Goal: Task Accomplishment & Management: Complete application form

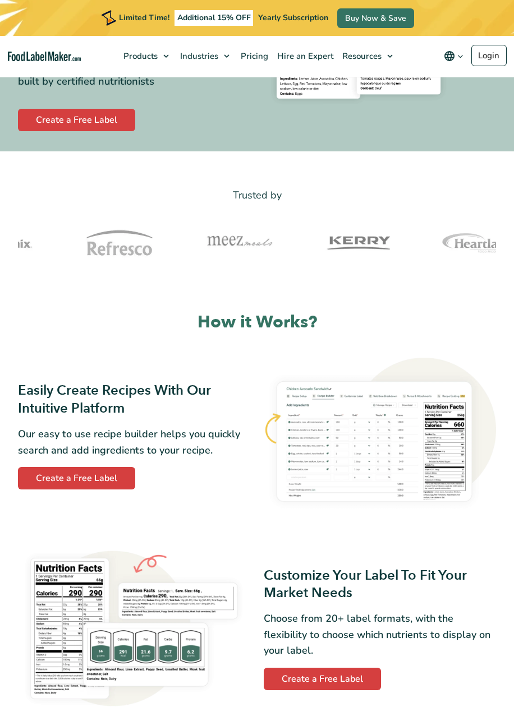
scroll to position [112, 0]
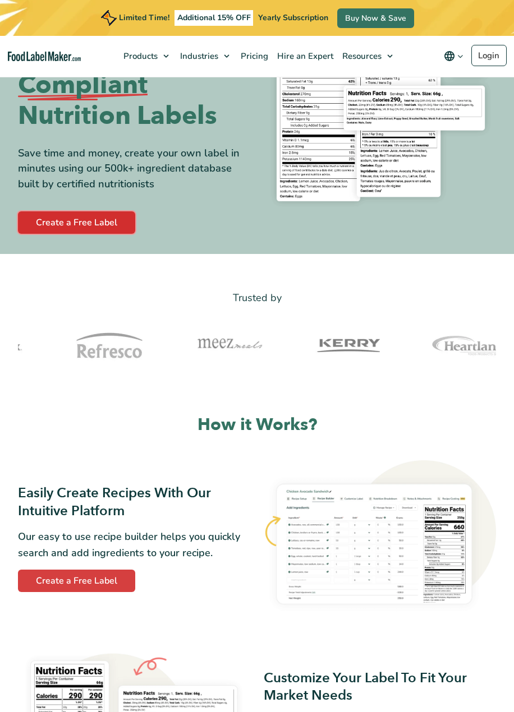
click at [119, 221] on link "Create a Free Label" at bounding box center [76, 222] width 117 height 22
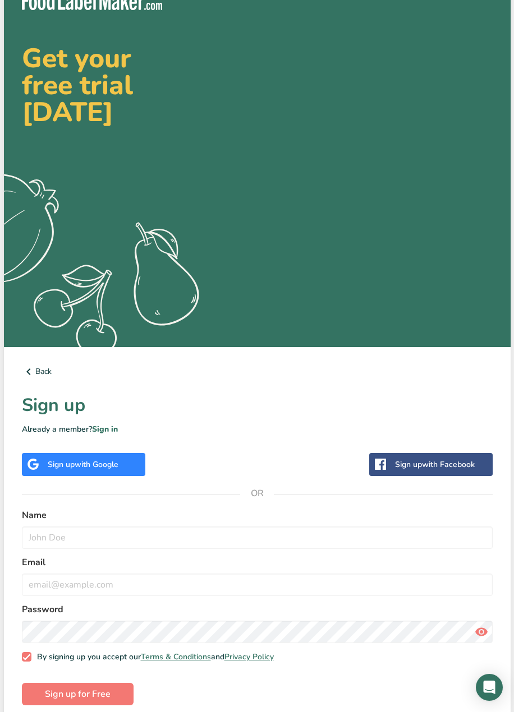
scroll to position [31, 0]
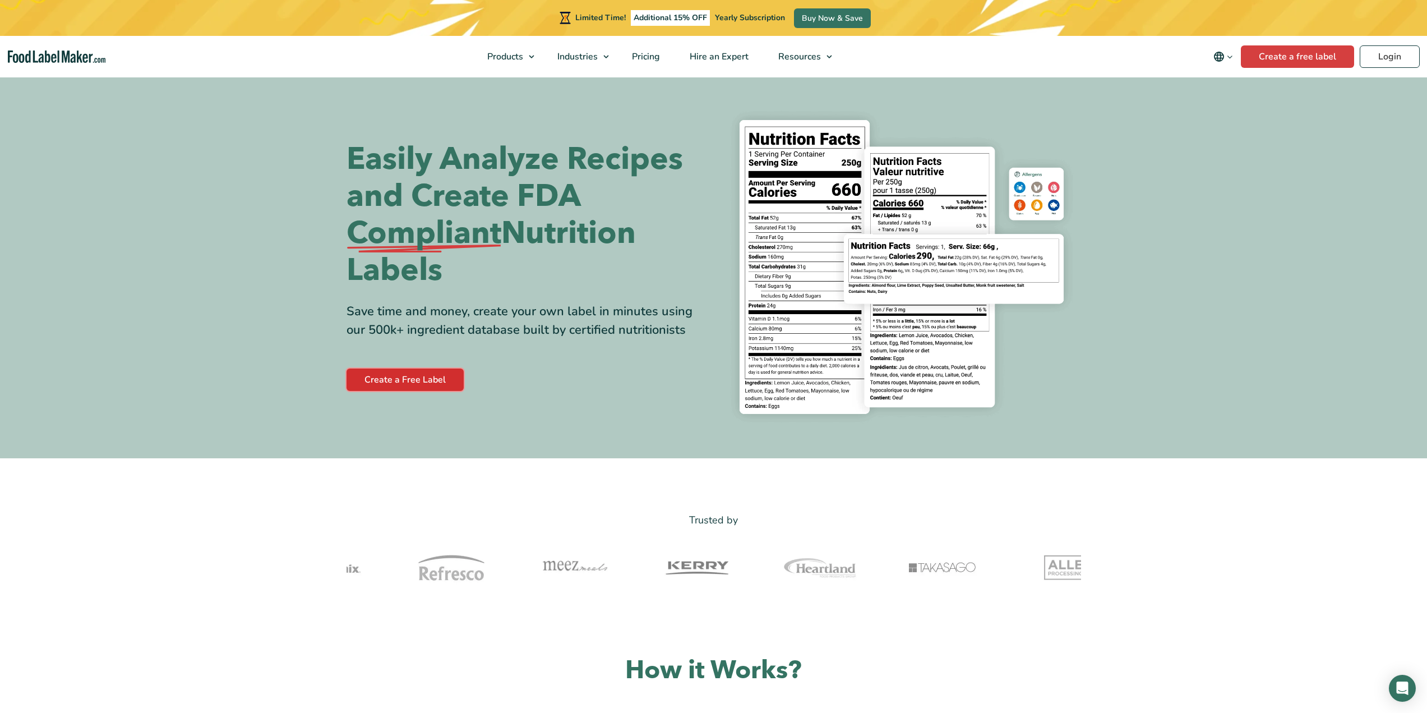
click at [421, 382] on link "Create a Free Label" at bounding box center [405, 379] width 117 height 22
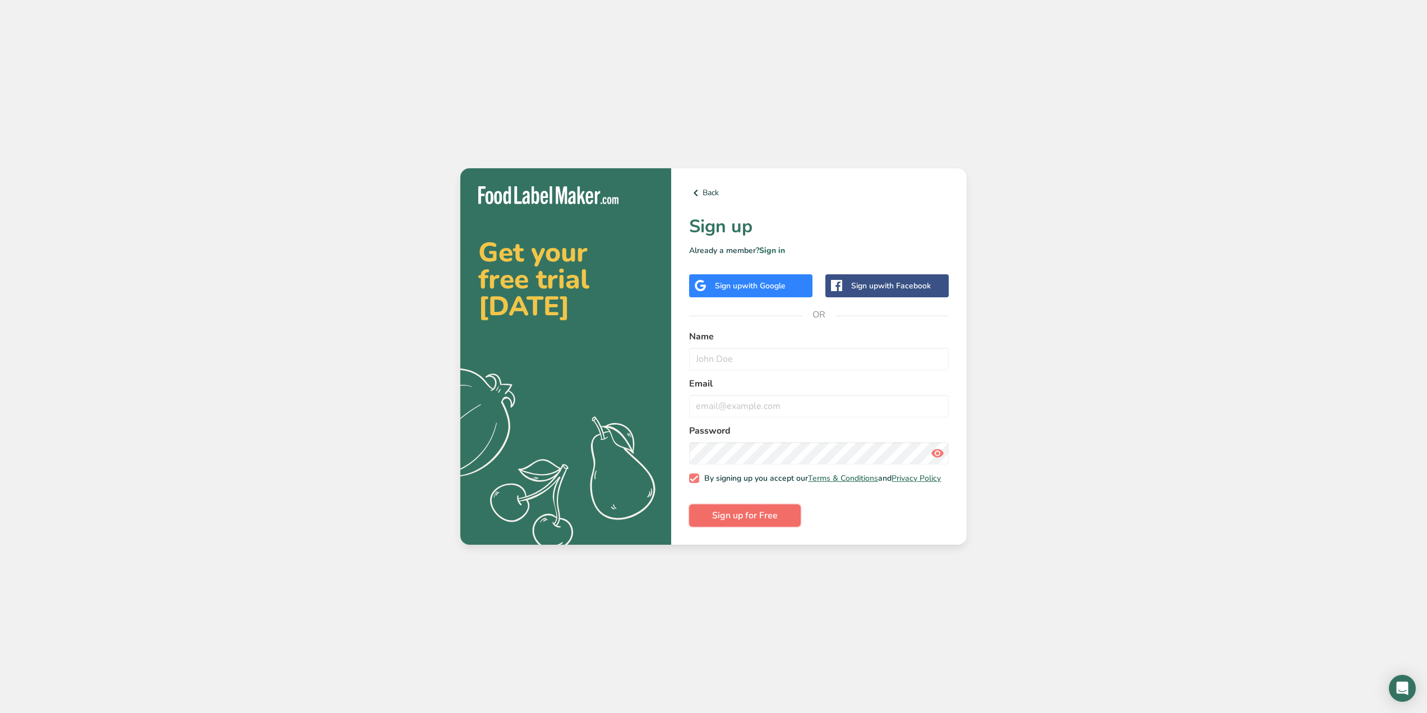
click at [736, 521] on span "Sign up for Free" at bounding box center [745, 515] width 66 height 13
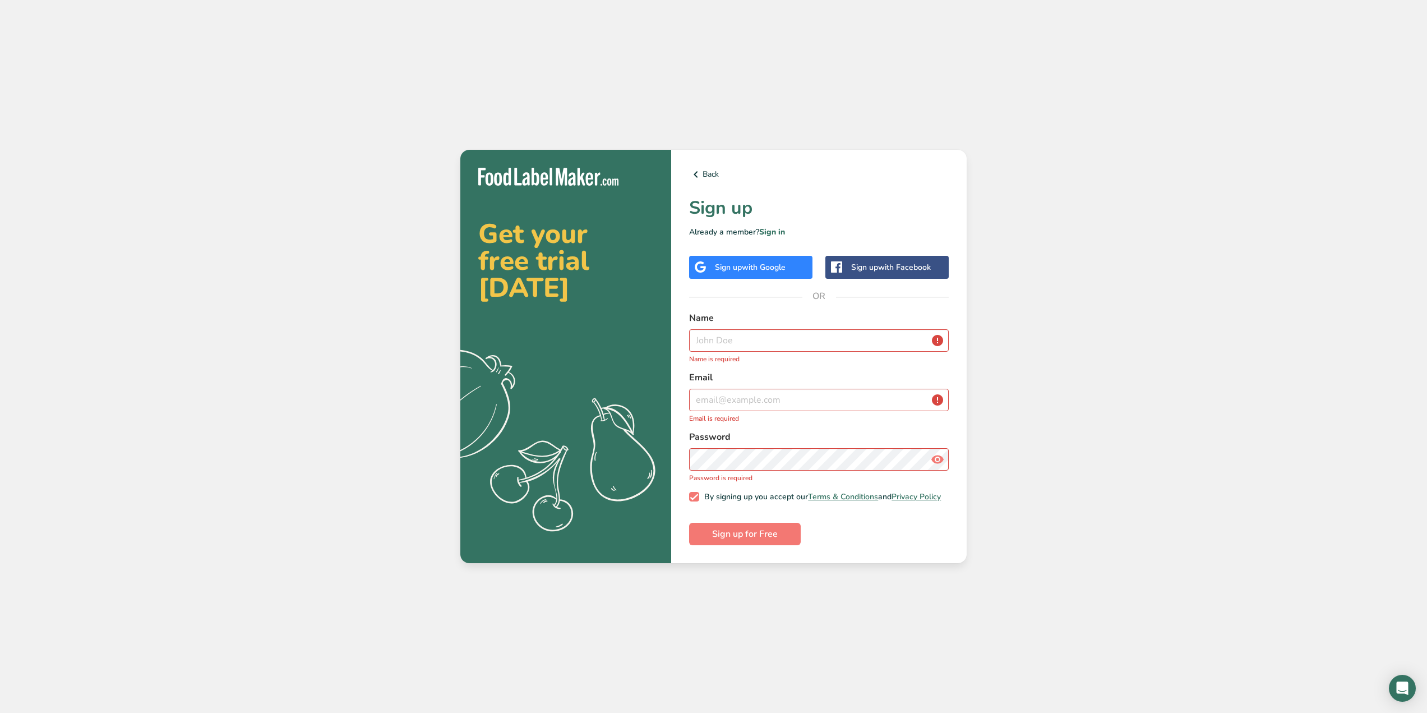
click at [791, 265] on div "Sign up with Google" at bounding box center [750, 267] width 123 height 23
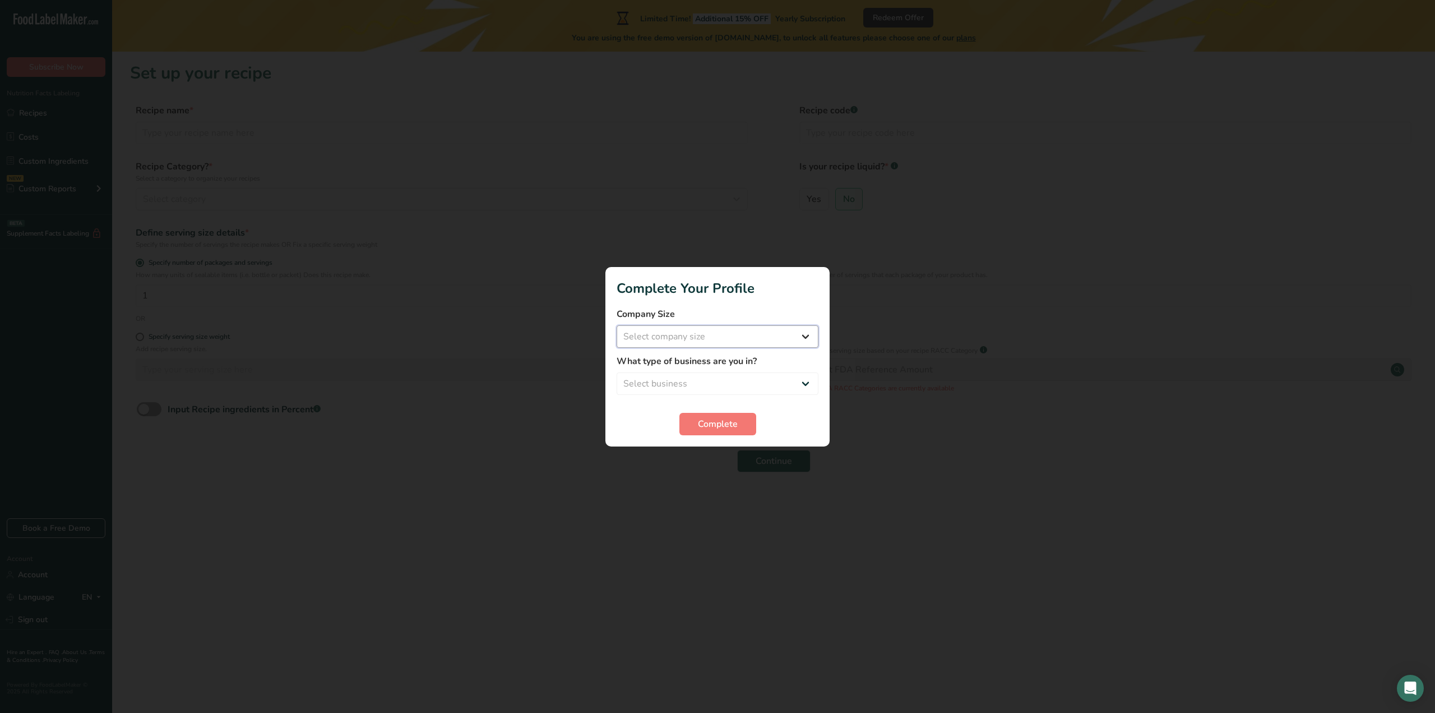
click at [730, 343] on select "Select company size Fewer than 10 Employees 10 to 50 Employees 51 to 500 Employ…" at bounding box center [718, 336] width 202 height 22
click at [617, 325] on select "Select company size Fewer than 10 Employees 10 to 50 Employees 51 to 500 Employ…" at bounding box center [718, 336] width 202 height 22
click at [695, 381] on select "Select business Packaged Food Manufacturer Restaurant & Cafe Bakery Meal Plans …" at bounding box center [718, 383] width 202 height 22
click at [730, 347] on select "Fewer than 10 Employees 10 to 50 Employees 51 to 500 Employees Over 500 Employe…" at bounding box center [718, 336] width 202 height 22
select select "4"
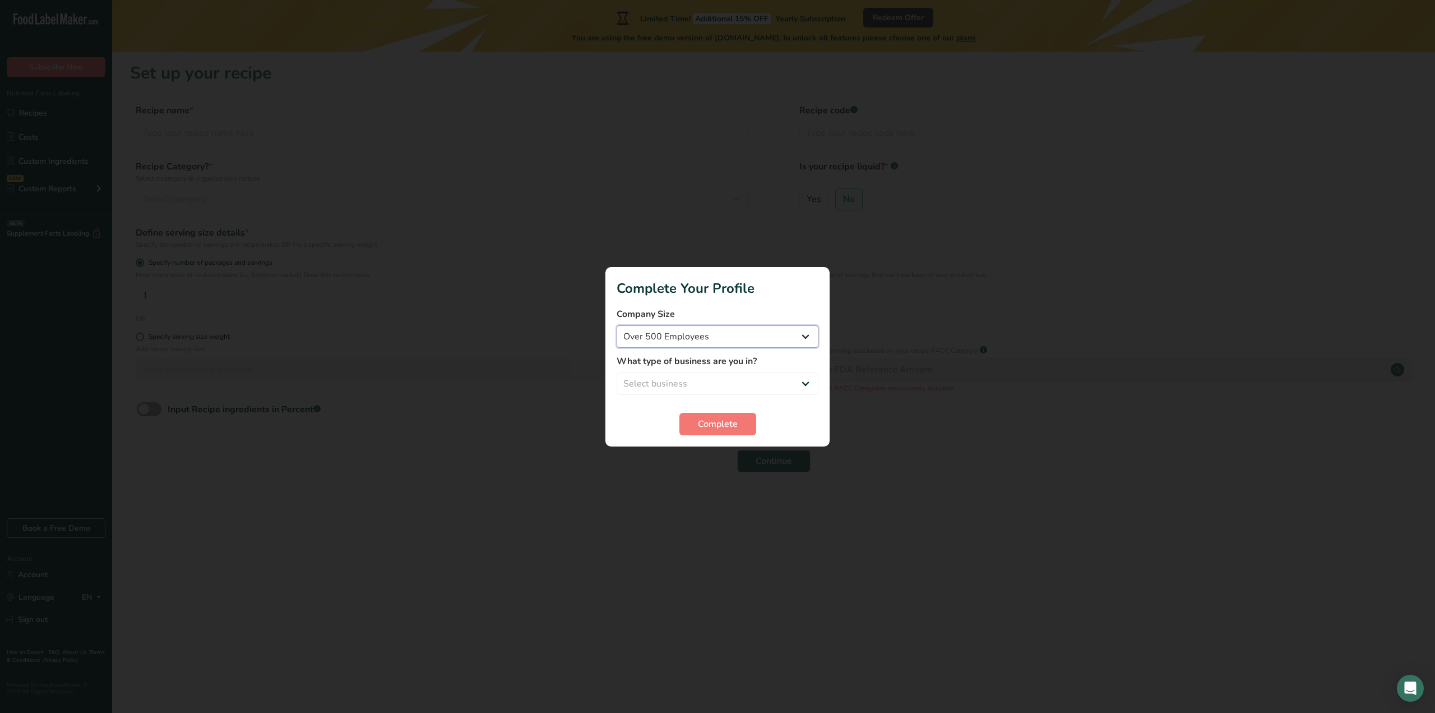
click at [617, 325] on select "Fewer than 10 Employees 10 to 50 Employees 51 to 500 Employees Over 500 Employe…" at bounding box center [718, 336] width 202 height 22
click at [713, 388] on select "Select business Packaged Food Manufacturer Restaurant & Cafe Bakery Meal Plans …" at bounding box center [718, 383] width 202 height 22
select select "8"
click at [617, 372] on select "Select business Packaged Food Manufacturer Restaurant & Cafe Bakery Meal Plans …" at bounding box center [718, 383] width 202 height 22
click at [736, 430] on span "Complete" at bounding box center [718, 423] width 40 height 13
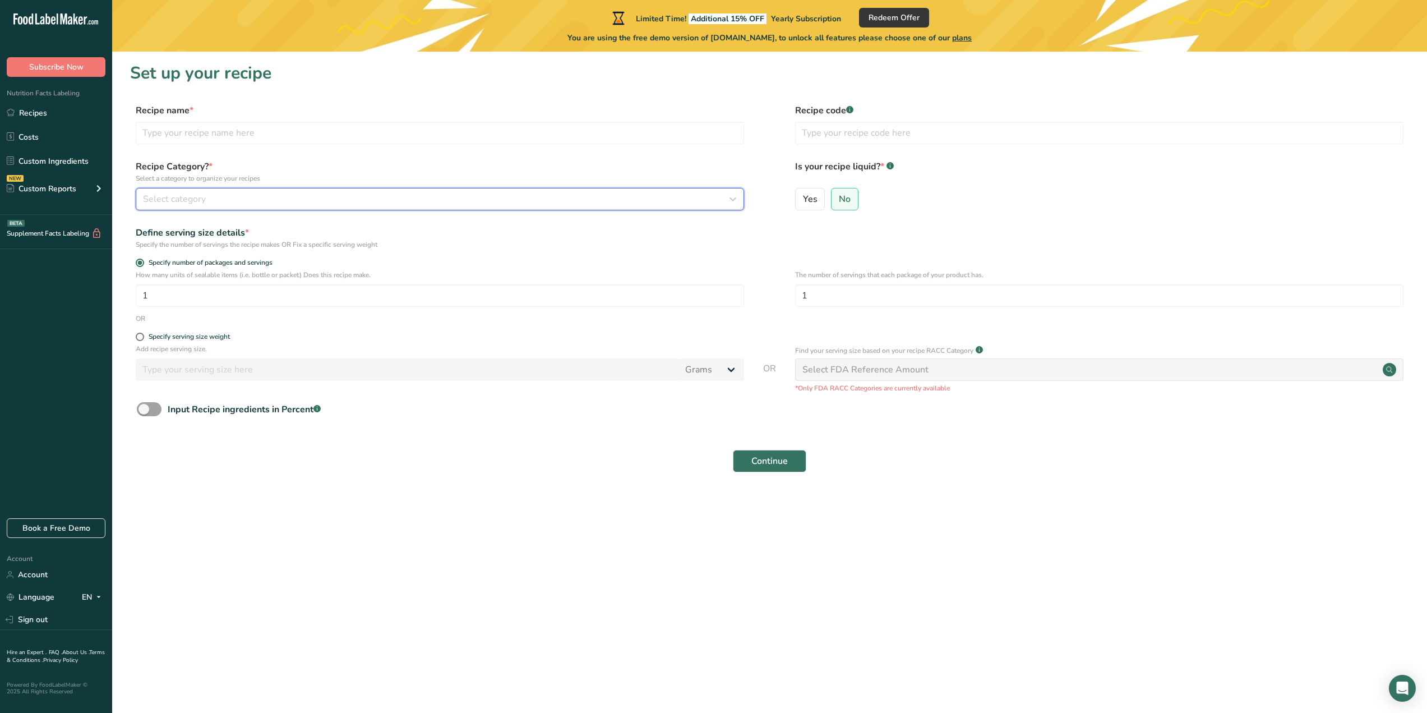
click at [222, 190] on button "Select category" at bounding box center [440, 199] width 608 height 22
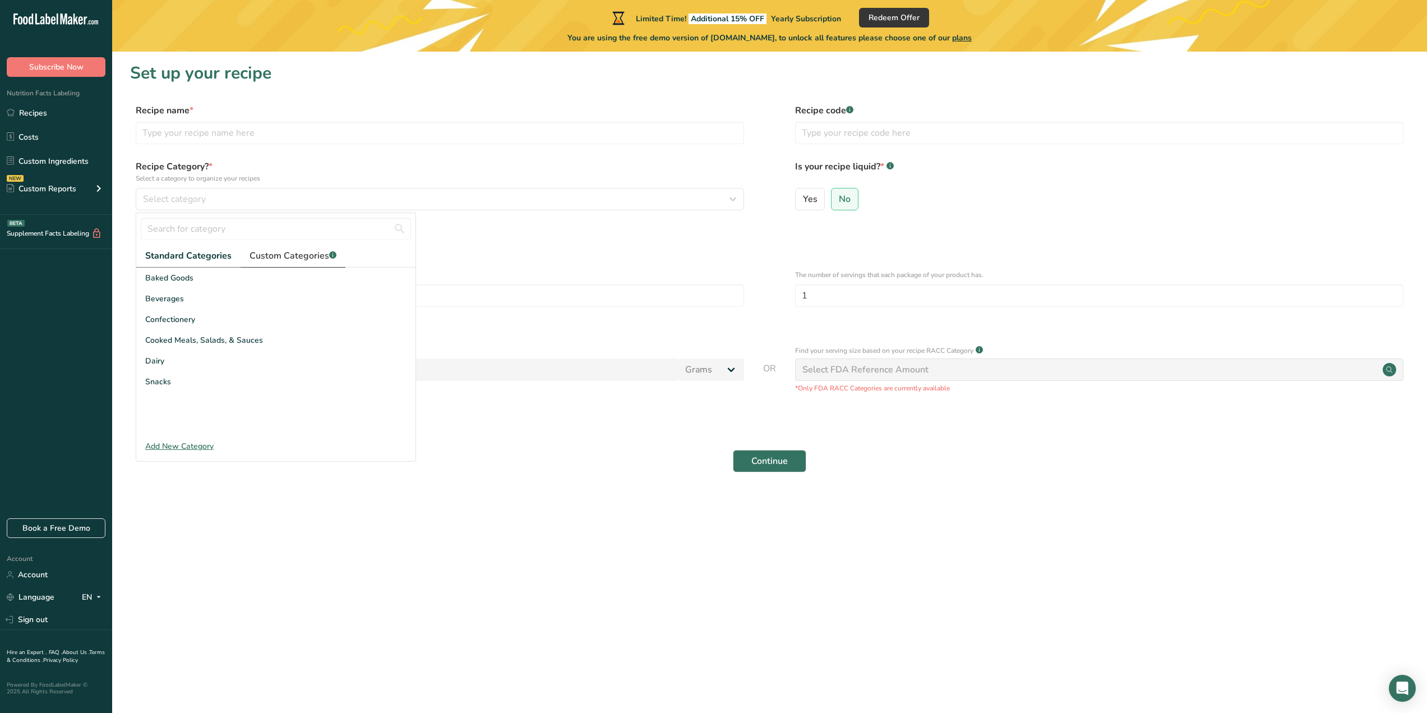
click at [274, 251] on span "Custom Categories .a-a{fill:#347362;}.b-a{fill:#fff;}" at bounding box center [293, 255] width 87 height 13
click at [206, 262] on span "Standard Categories" at bounding box center [187, 255] width 85 height 13
click at [179, 446] on div "Add New Category" at bounding box center [275, 446] width 279 height 12
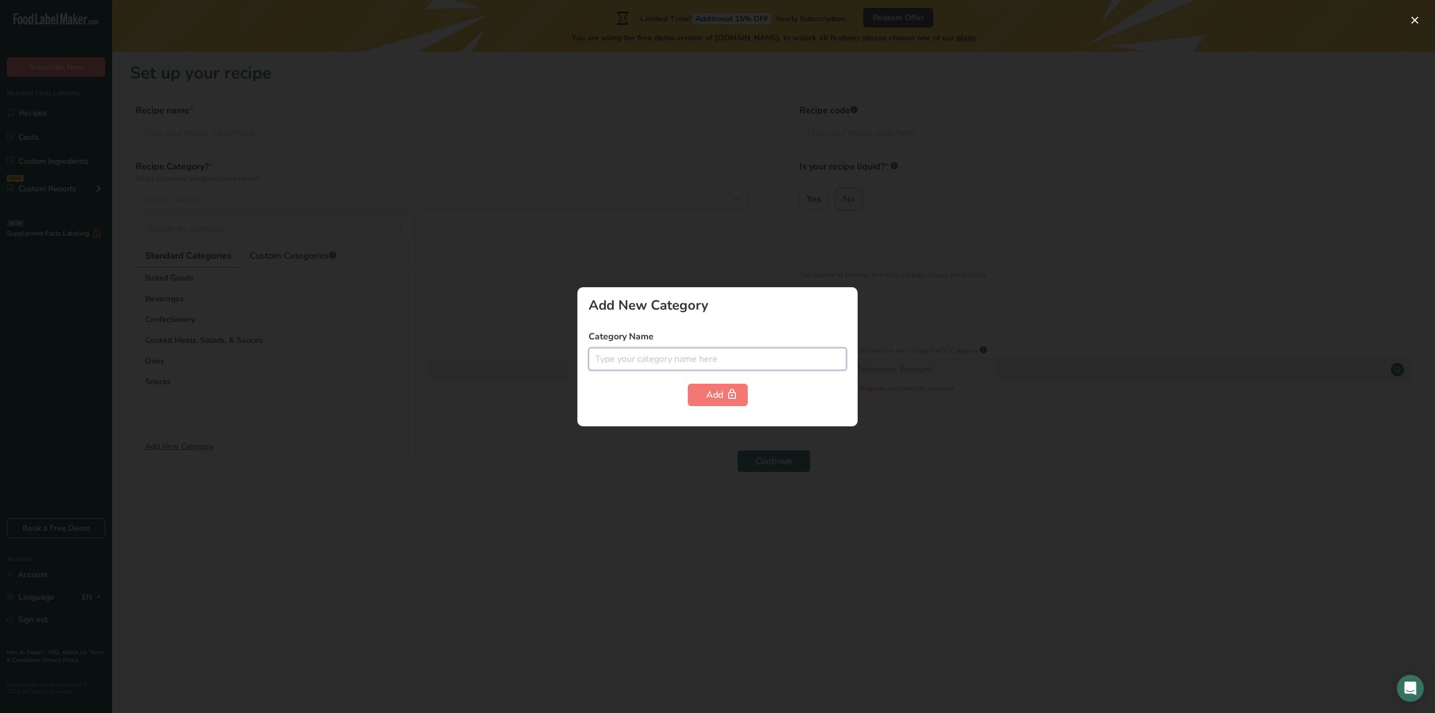
click at [625, 351] on input "text" at bounding box center [718, 359] width 258 height 22
type input "deserts"
click at [711, 401] on div "Add" at bounding box center [718, 394] width 23 height 13
click at [730, 395] on icon "button" at bounding box center [732, 394] width 11 height 17
click at [583, 472] on div at bounding box center [717, 356] width 1435 height 713
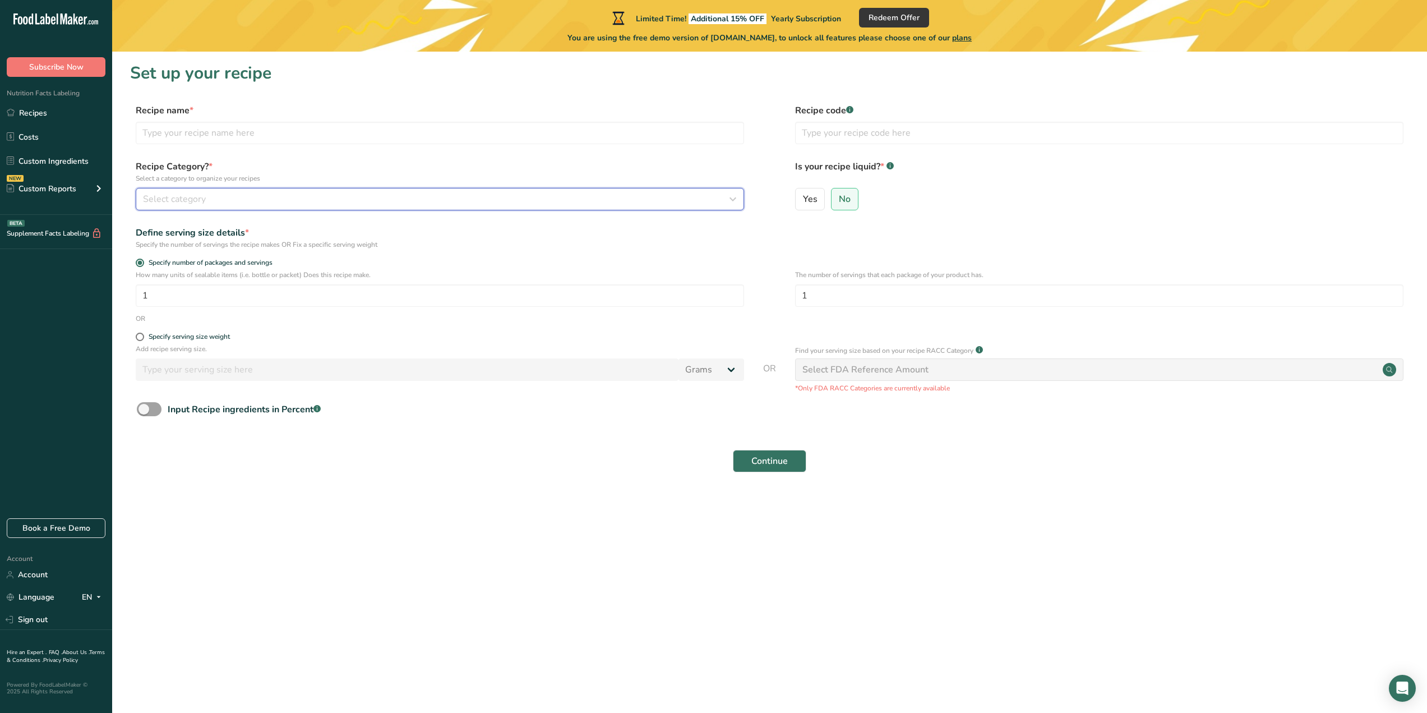
click at [250, 203] on div "Select category" at bounding box center [436, 198] width 587 height 13
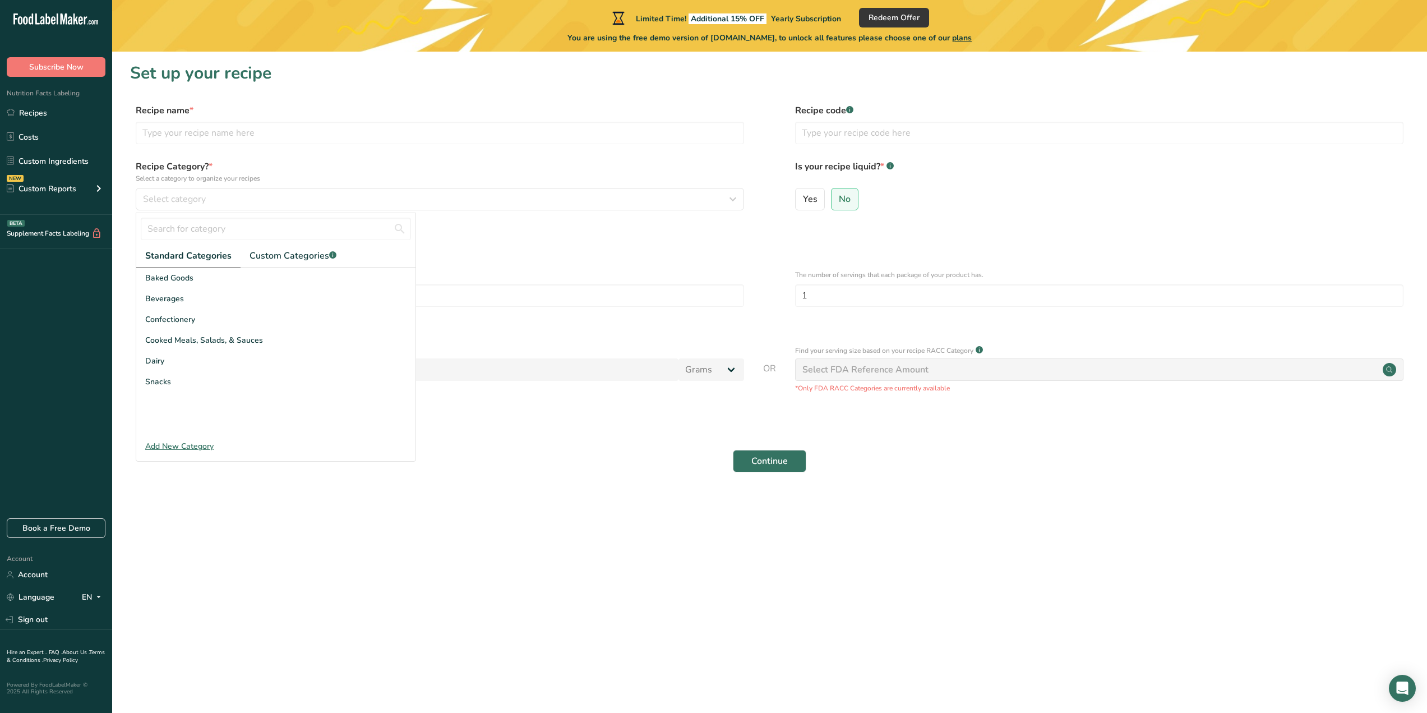
click at [347, 261] on ul "Standard Categories Custom Categories .a-a{fill:#347362;}.b-a{fill:#fff;}" at bounding box center [275, 255] width 279 height 23
click at [315, 252] on span "Custom Categories .a-a{fill:#347362;}.b-a{fill:#fff;}" at bounding box center [293, 255] width 87 height 13
click at [151, 417] on icon "Previous page" at bounding box center [150, 423] width 13 height 20
click at [204, 255] on span "Standard Categories" at bounding box center [187, 255] width 85 height 13
click at [191, 274] on span "Baked Goods" at bounding box center [169, 278] width 48 height 12
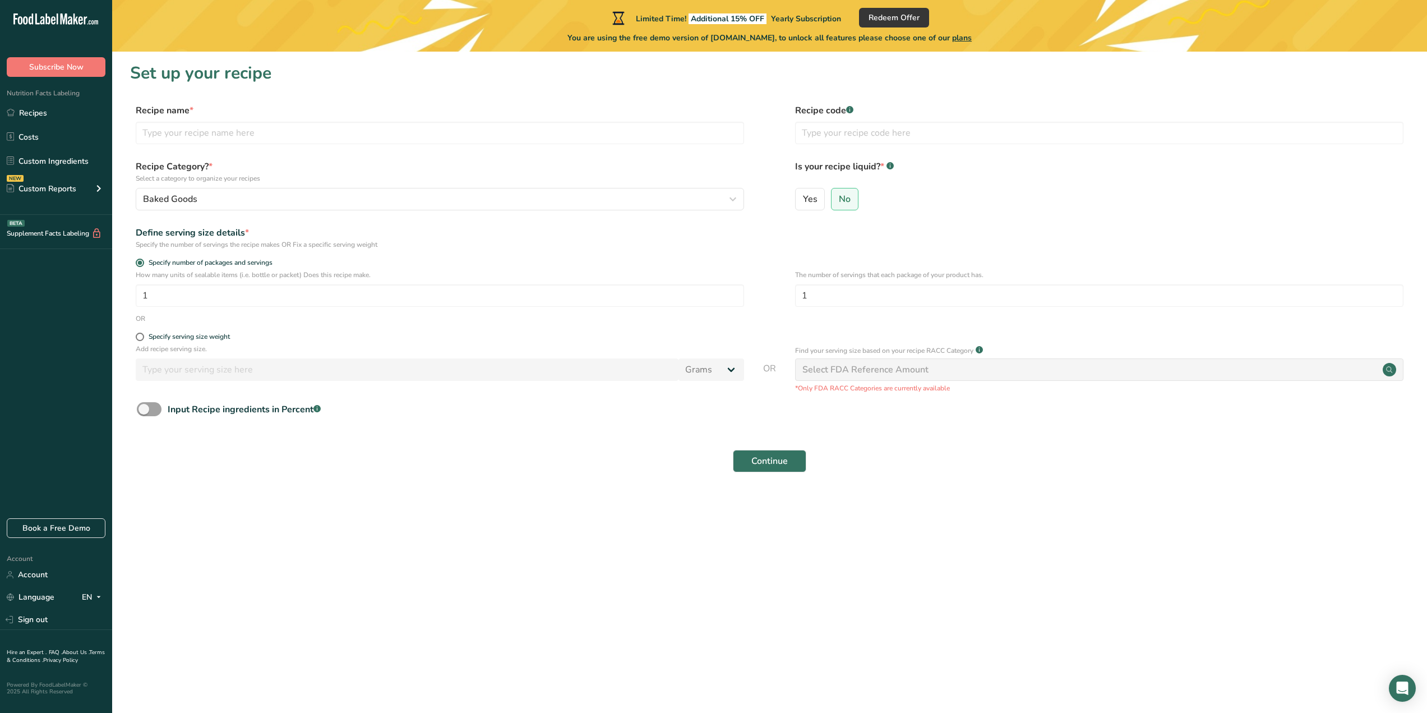
click at [1391, 371] on icon at bounding box center [1389, 369] width 6 height 6
click at [140, 338] on span at bounding box center [140, 337] width 8 height 8
click at [140, 338] on input "Specify serving size weight" at bounding box center [139, 336] width 7 height 7
radio input "true"
radio input "false"
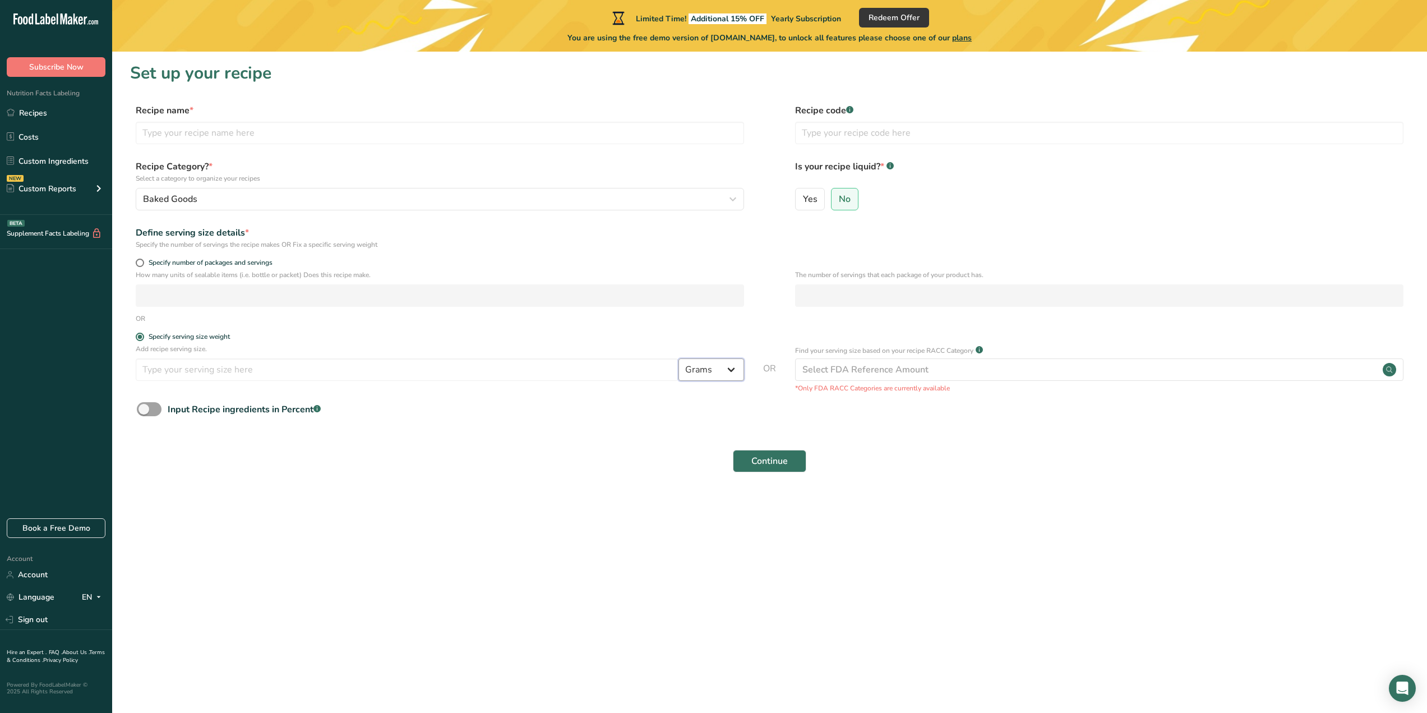
click at [700, 368] on select "Grams kg mg mcg lb oz l mL fl oz tbsp tsp cup qt gallon" at bounding box center [711, 369] width 66 height 22
click at [678, 358] on select "Grams kg mg mcg lb oz l mL fl oz tbsp tsp cup qt gallon" at bounding box center [711, 369] width 66 height 22
click at [712, 367] on select "Grams kg mg mcg lb oz l mL fl oz tbsp tsp cup qt gallon" at bounding box center [711, 369] width 66 height 22
select select "0"
click at [678, 358] on select "Grams kg mg mcg lb oz l mL fl oz tbsp tsp cup qt gallon" at bounding box center [711, 369] width 66 height 22
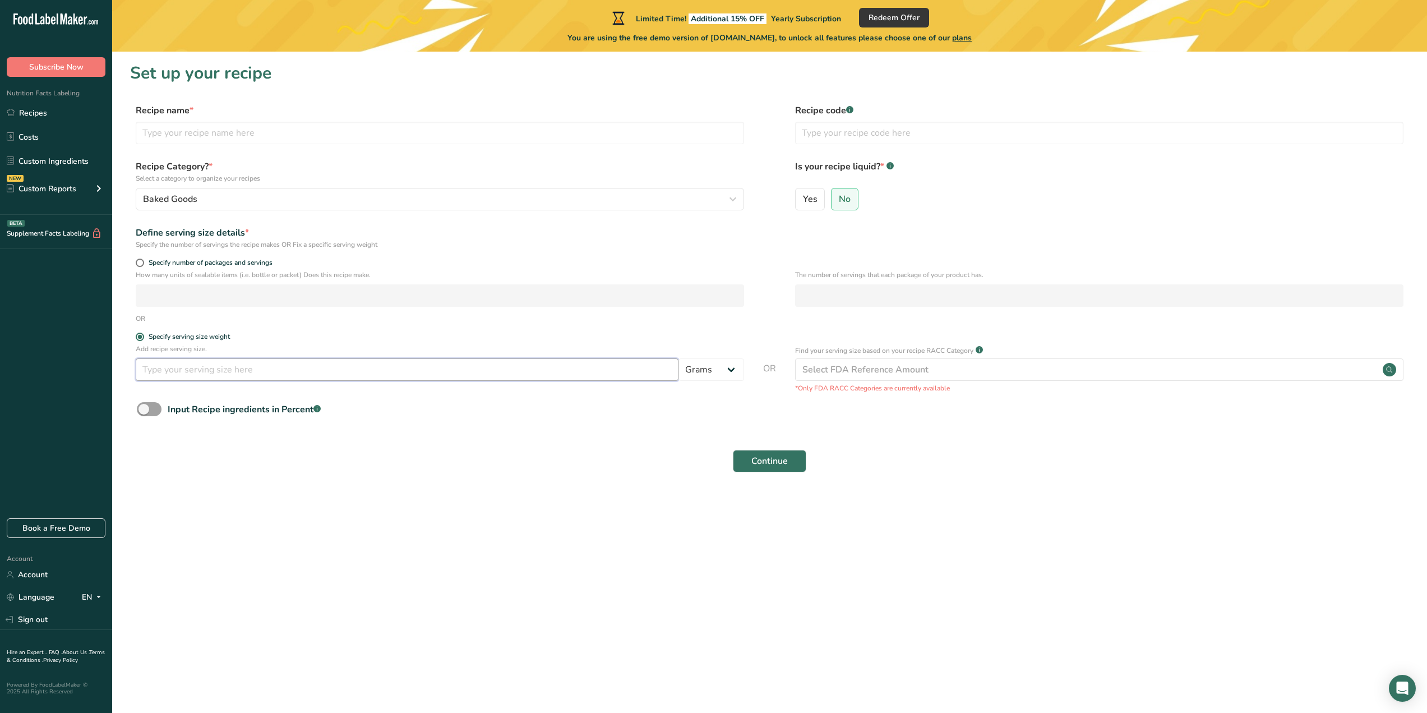
click at [518, 373] on input "number" at bounding box center [407, 369] width 543 height 22
click at [862, 359] on div "Select FDA Reference Amount" at bounding box center [1099, 369] width 608 height 22
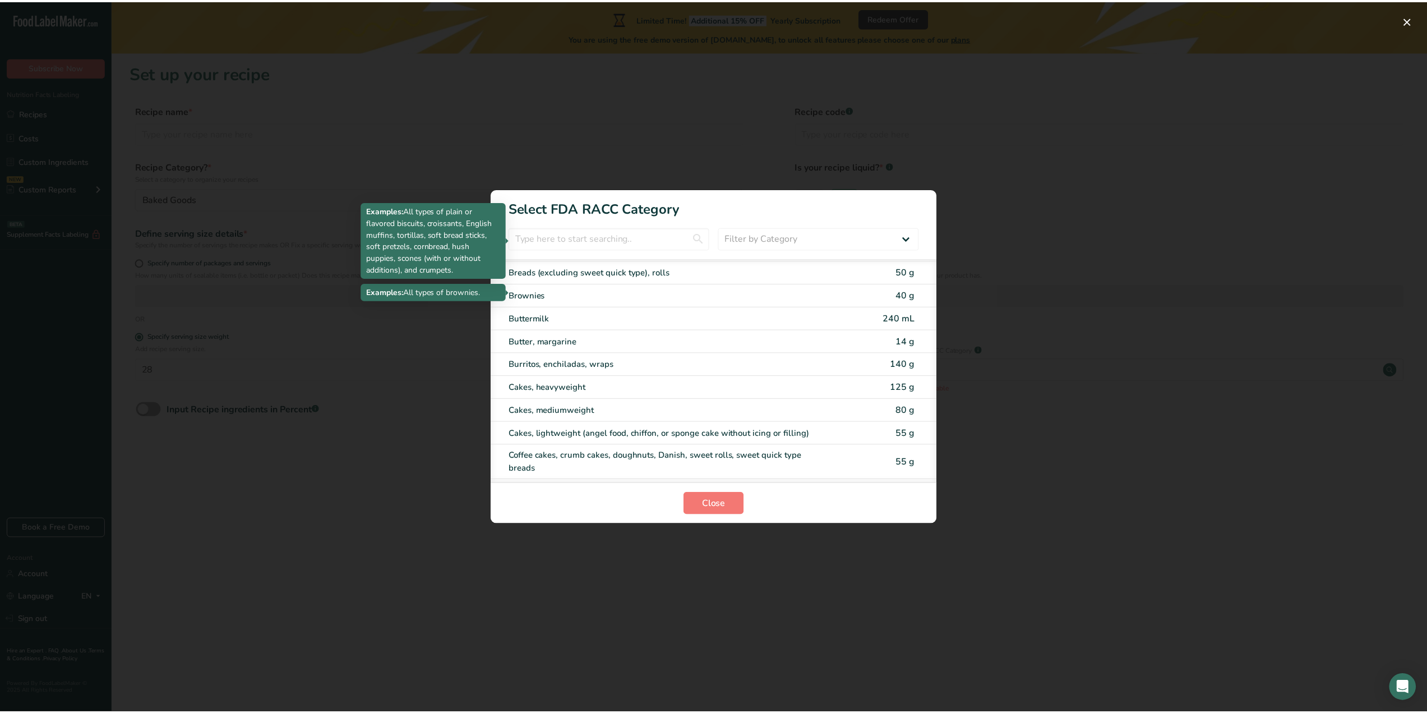
scroll to position [112, 0]
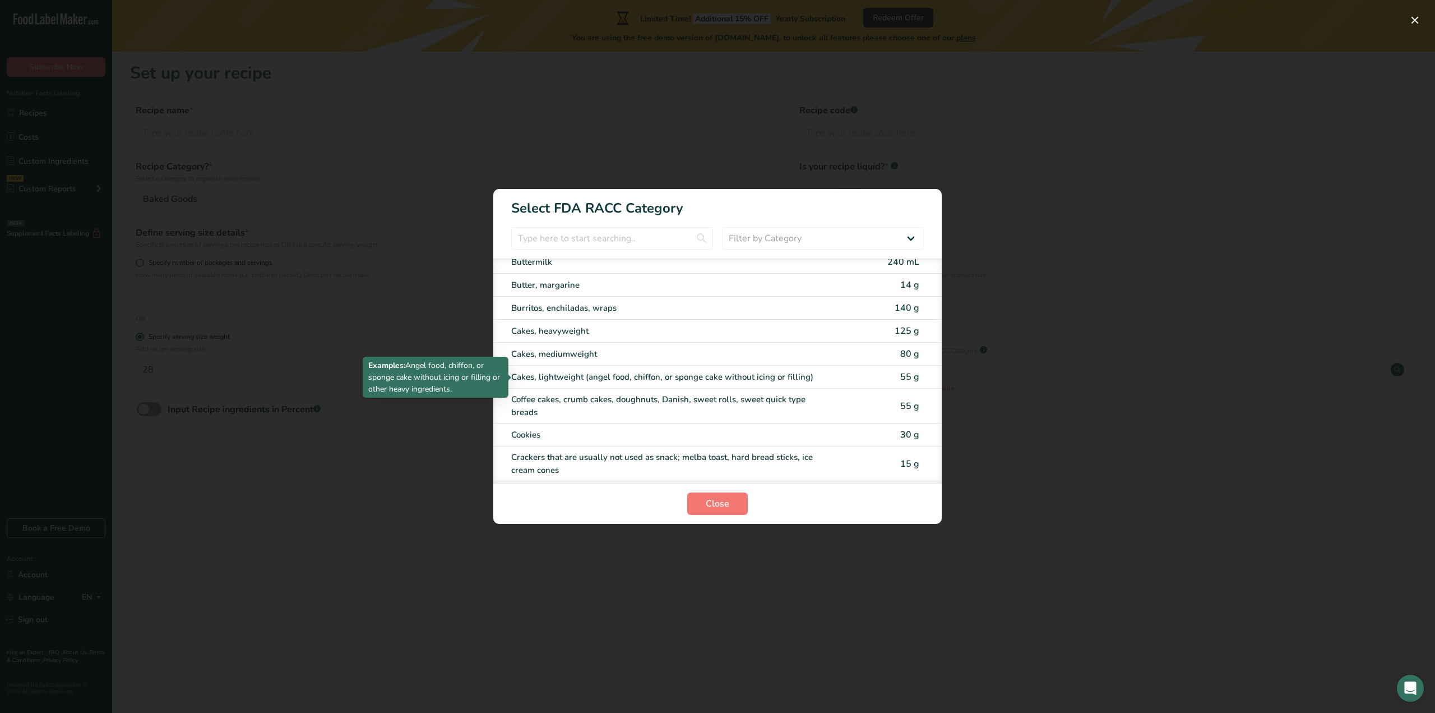
click at [813, 378] on div "Cakes, lightweight (angel food, chiffon, or sponge cake without icing or fillin…" at bounding box center [670, 377] width 318 height 13
type input "55"
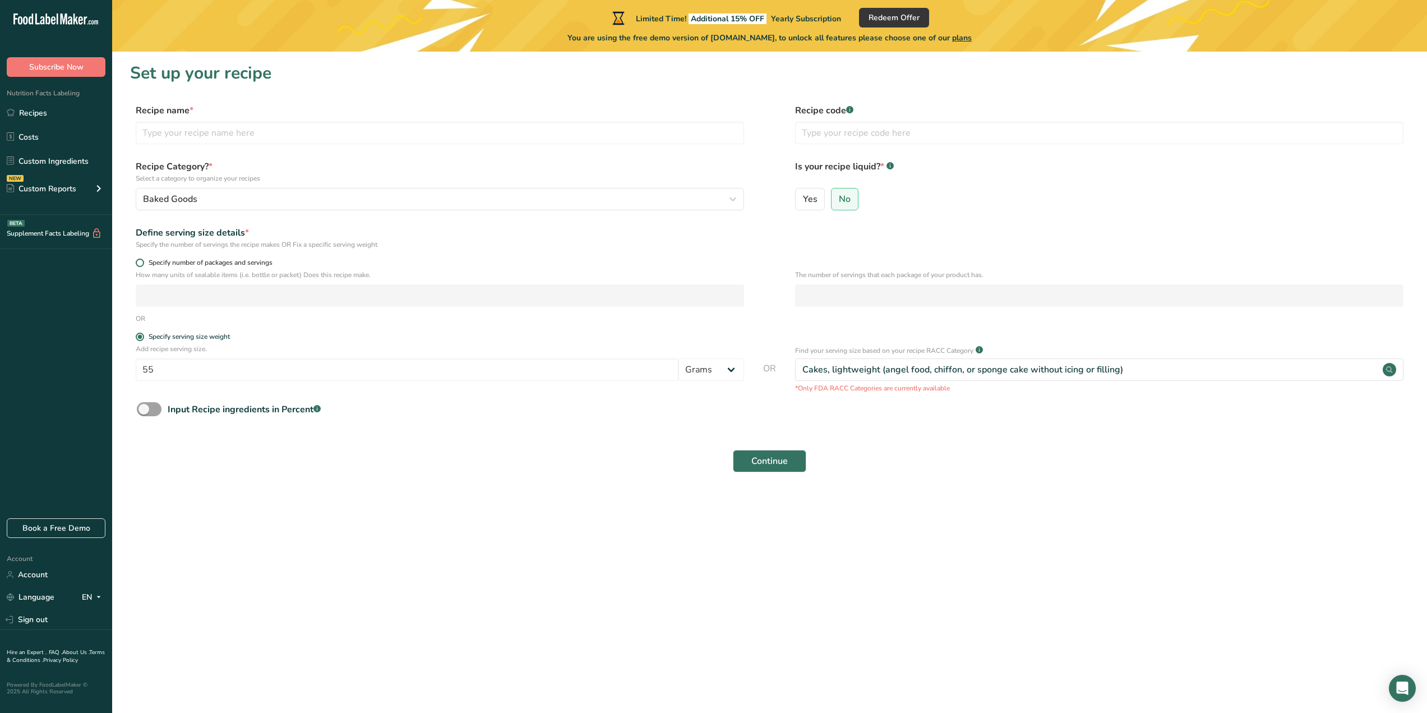
click at [144, 260] on span "Specify number of packages and servings" at bounding box center [208, 262] width 128 height 8
click at [143, 260] on input "Specify number of packages and servings" at bounding box center [139, 262] width 7 height 7
radio input "true"
radio input "false"
click at [599, 292] on input "number" at bounding box center [440, 295] width 608 height 22
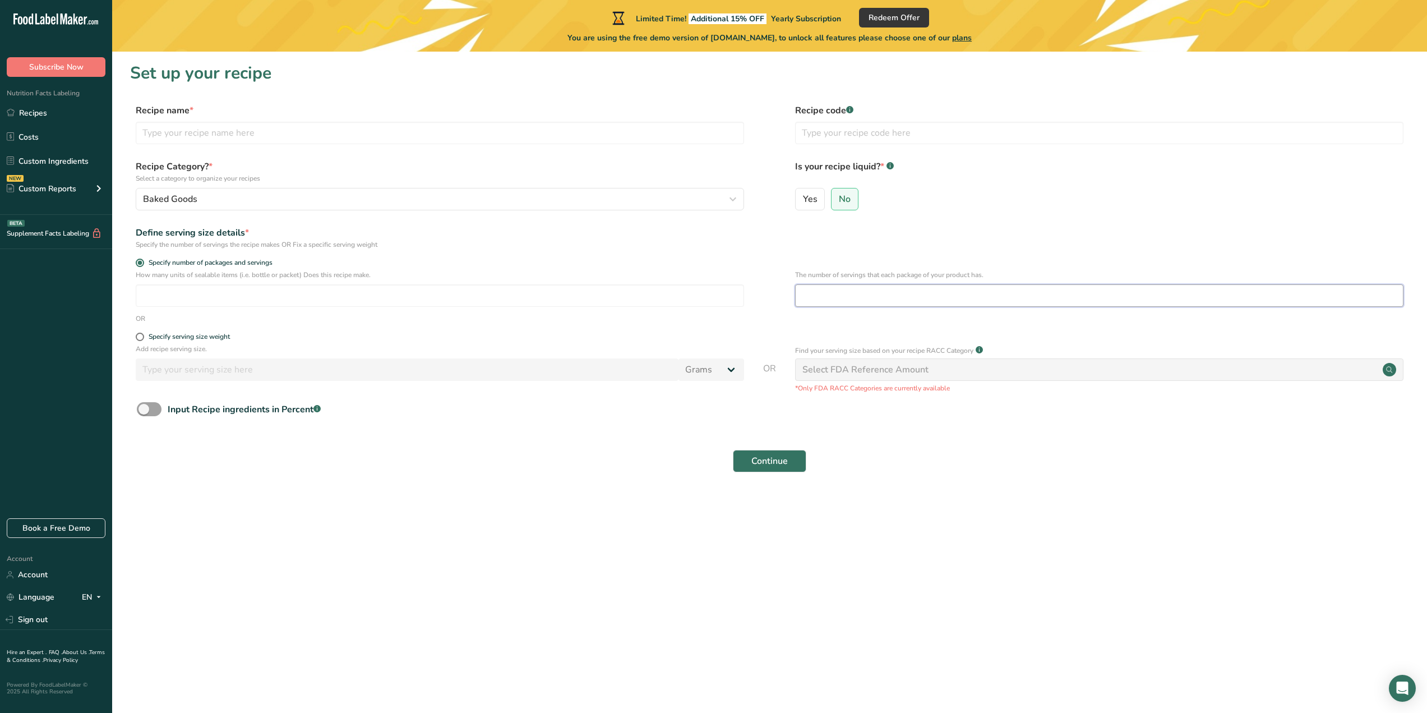
click at [920, 289] on input "number" at bounding box center [1099, 295] width 608 height 22
click at [343, 295] on input "number" at bounding box center [440, 295] width 608 height 22
click at [54, 112] on link "Recipes" at bounding box center [56, 112] width 112 height 21
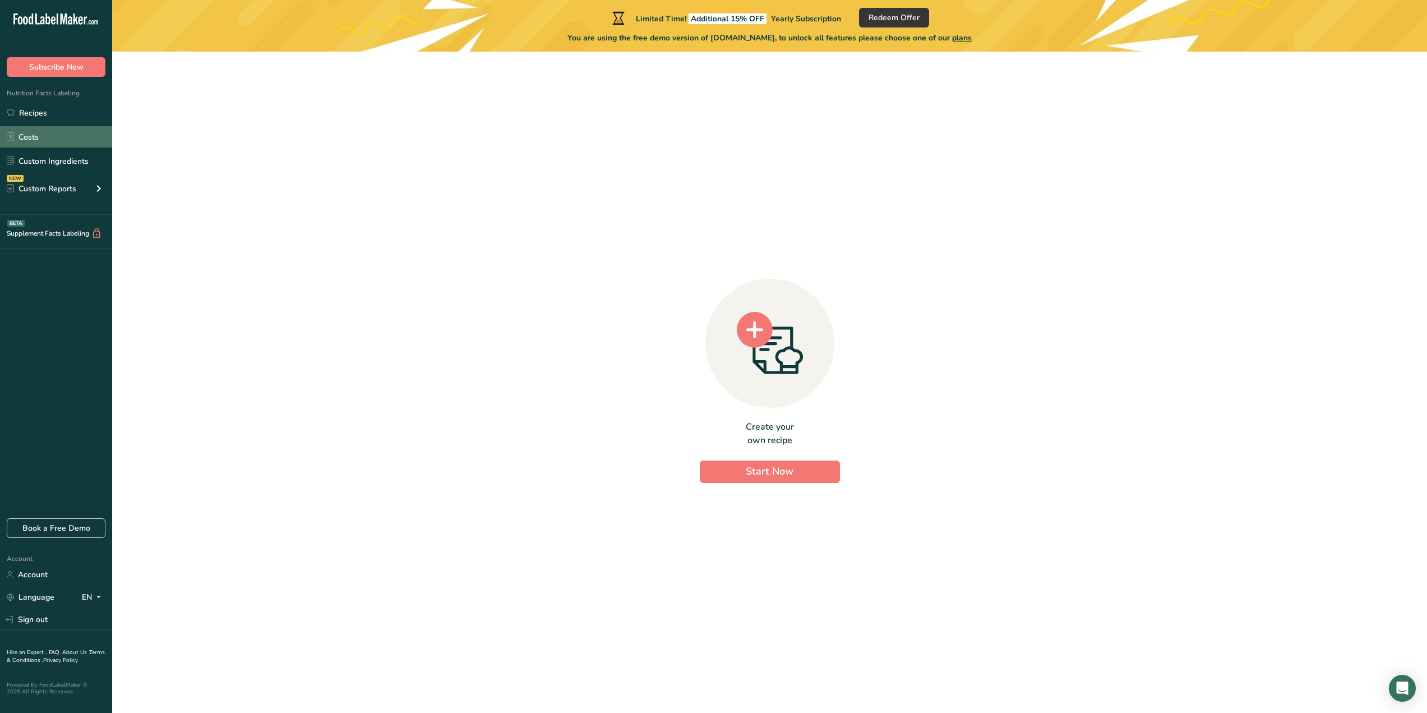
click at [52, 143] on link "Costs" at bounding box center [56, 136] width 112 height 21
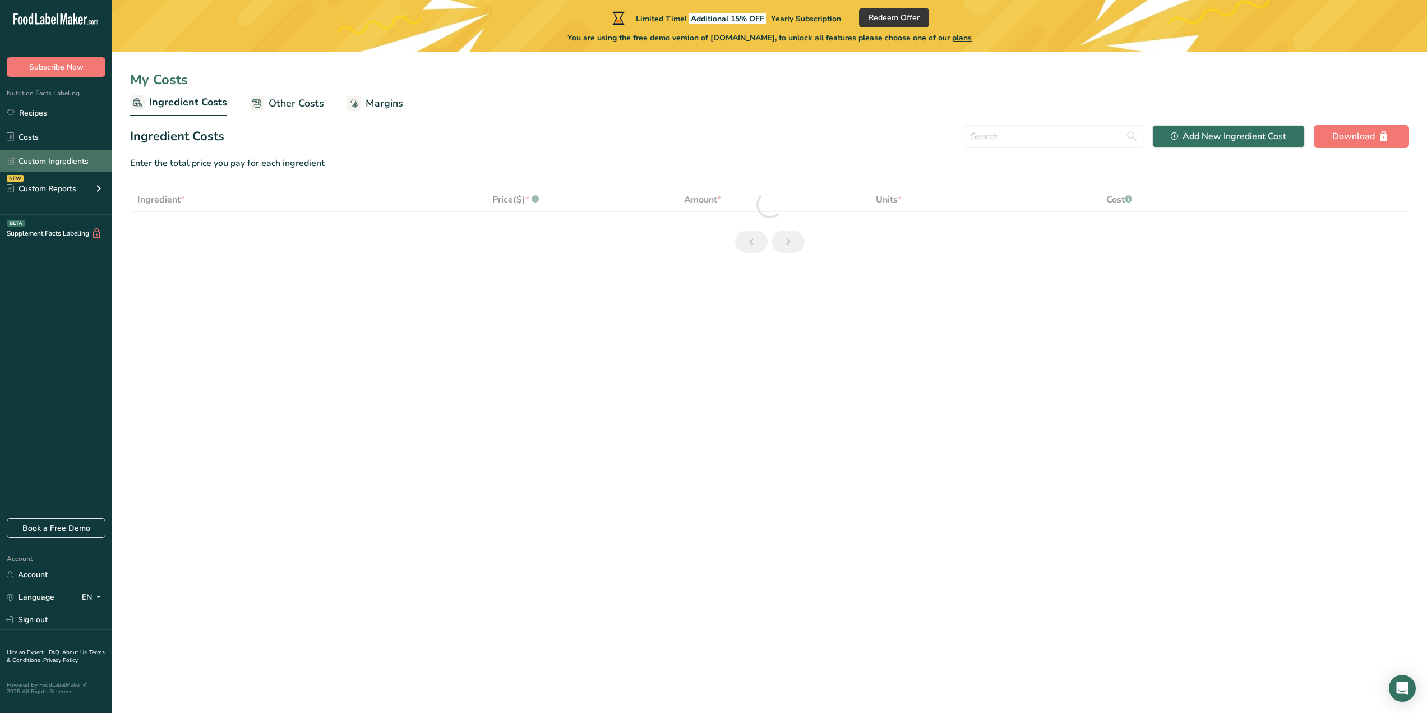
select select "1"
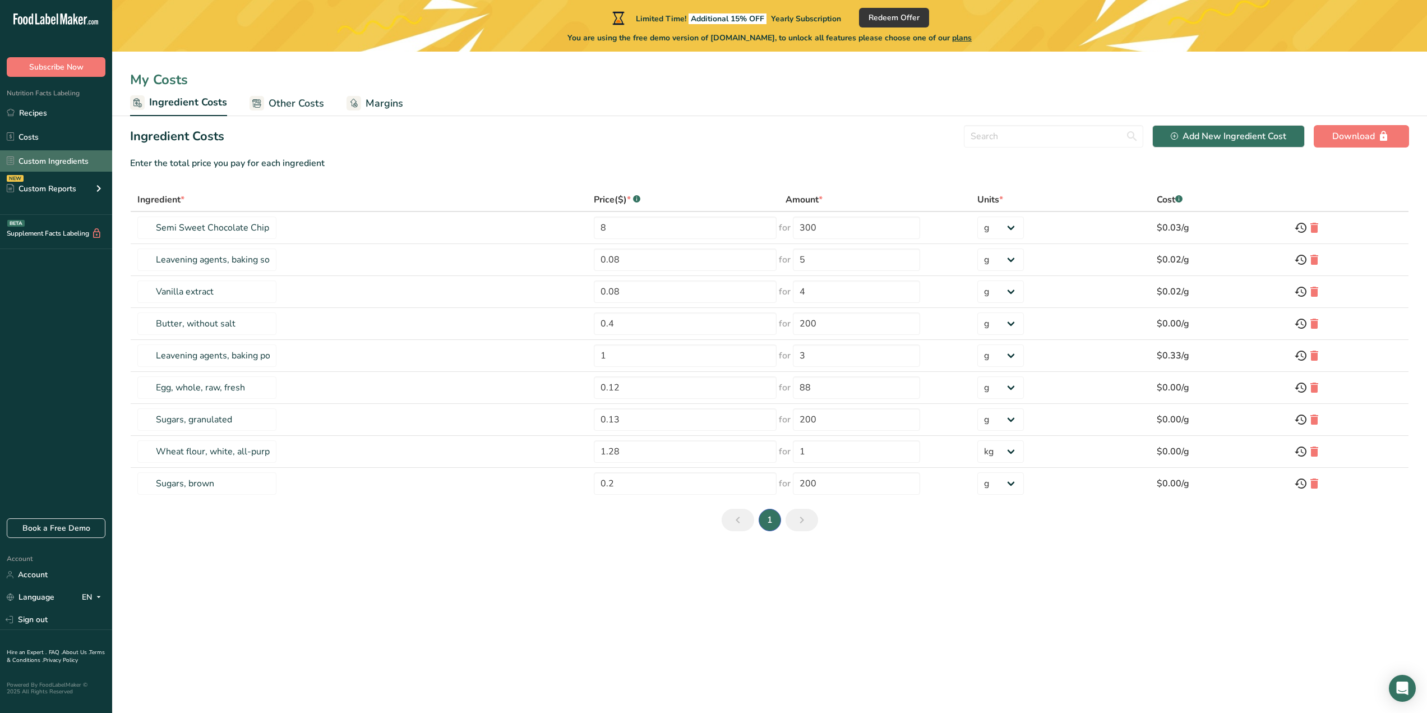
click at [63, 161] on link "Custom Ingredients" at bounding box center [56, 160] width 112 height 21
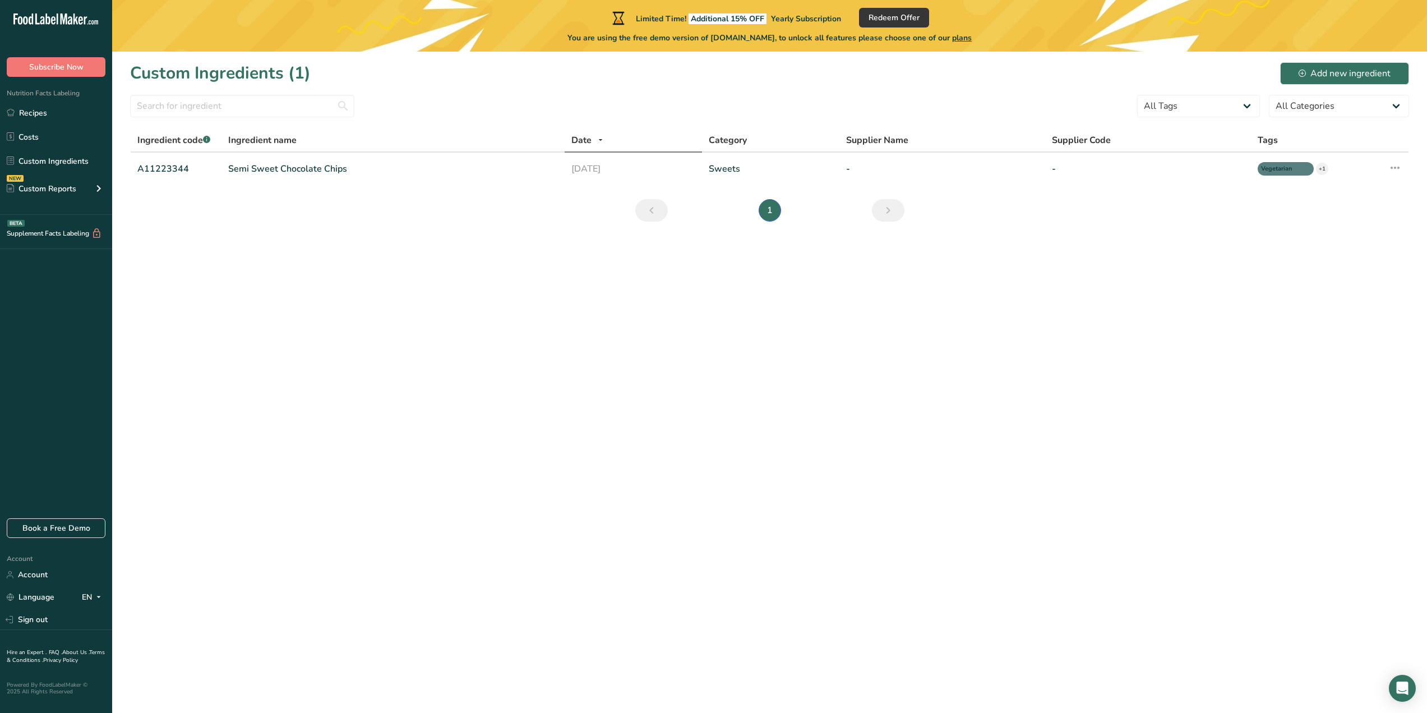
click at [773, 212] on li "1" at bounding box center [769, 210] width 27 height 22
click at [62, 154] on link "Custom Ingredients" at bounding box center [56, 160] width 112 height 21
click at [62, 143] on link "Costs" at bounding box center [56, 136] width 112 height 21
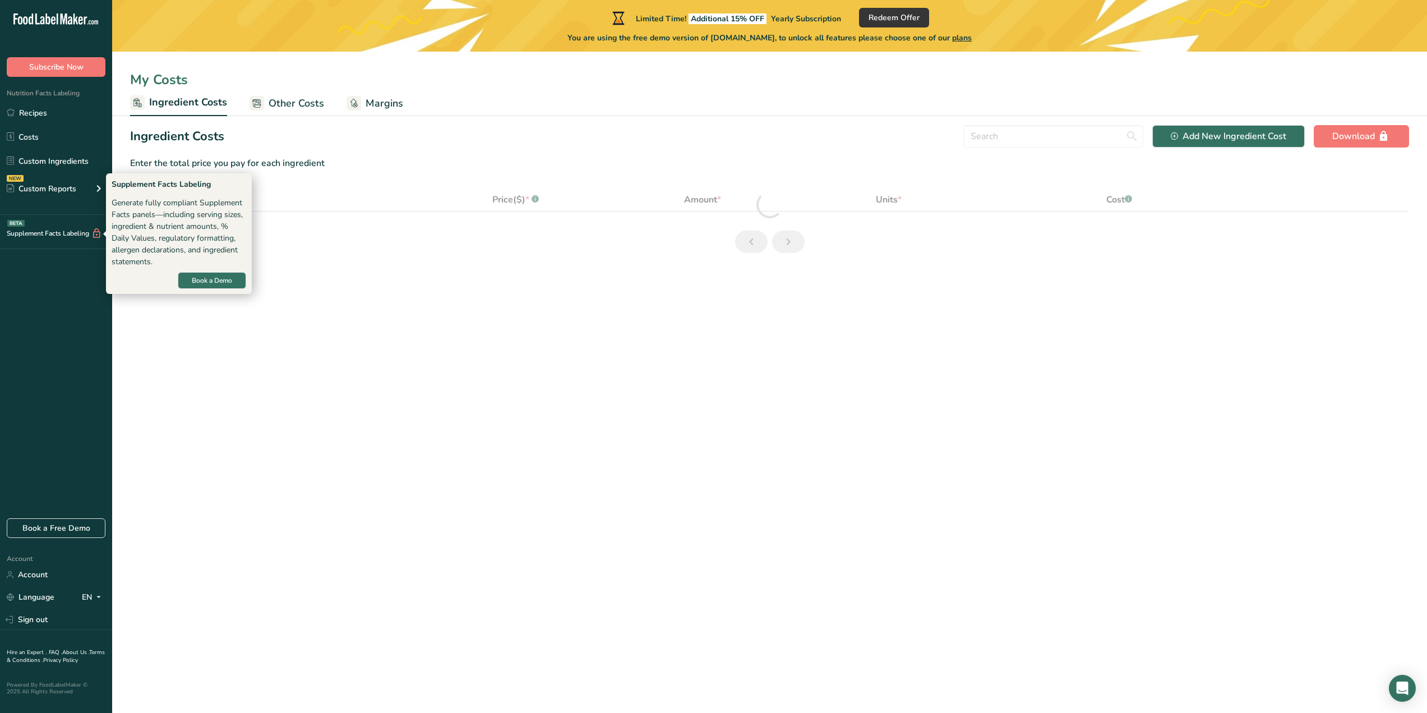
select select "1"
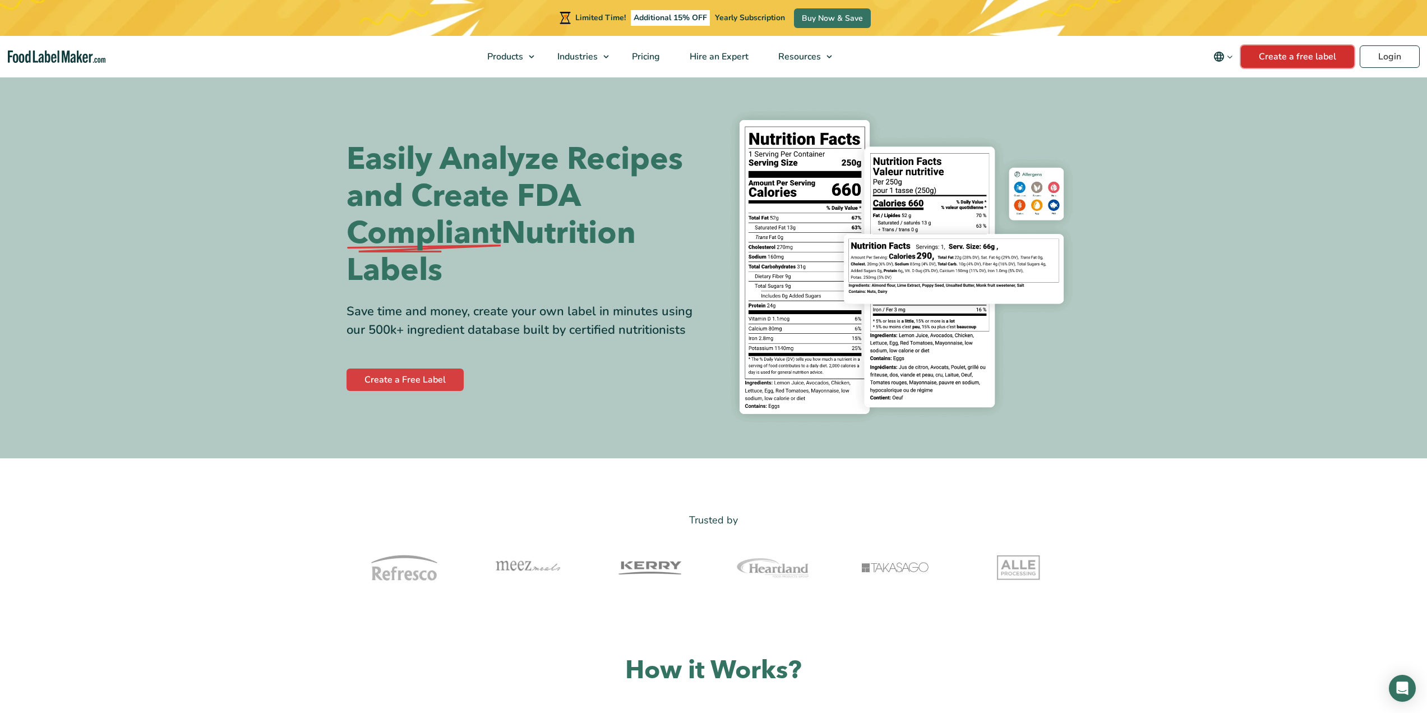
click at [1301, 57] on link "Create a free label" at bounding box center [1297, 56] width 113 height 22
